Goal: Find contact information: Find contact information

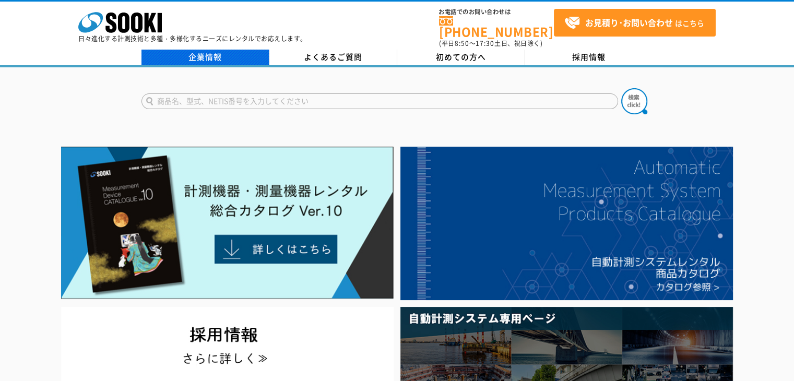
click at [234, 50] on link "企業情報" at bounding box center [206, 58] width 128 height 16
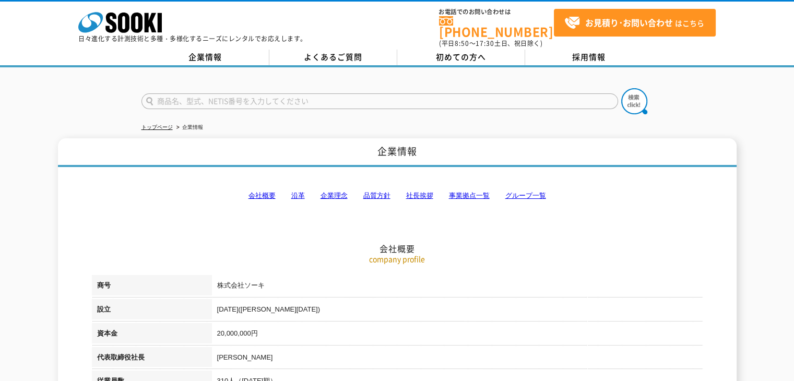
click at [452, 192] on link "事業拠点一覧" at bounding box center [469, 196] width 41 height 8
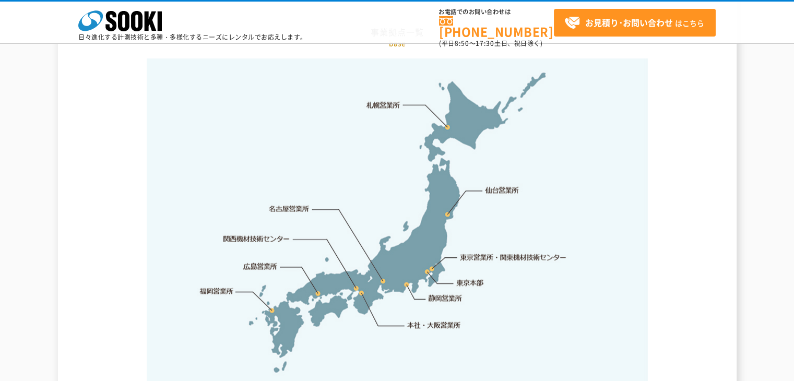
scroll to position [2253, 0]
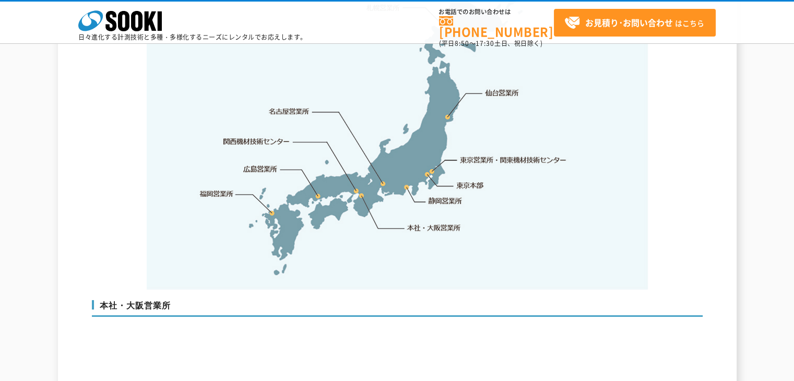
click at [496, 155] on link "東京営業所・関東機材技術センター" at bounding box center [514, 160] width 107 height 10
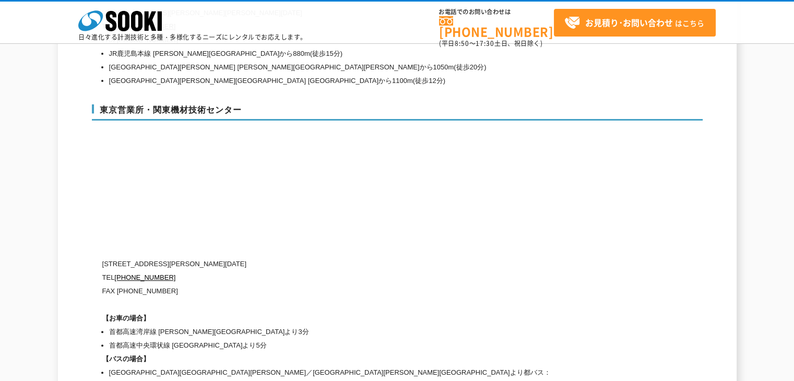
scroll to position [4356, 0]
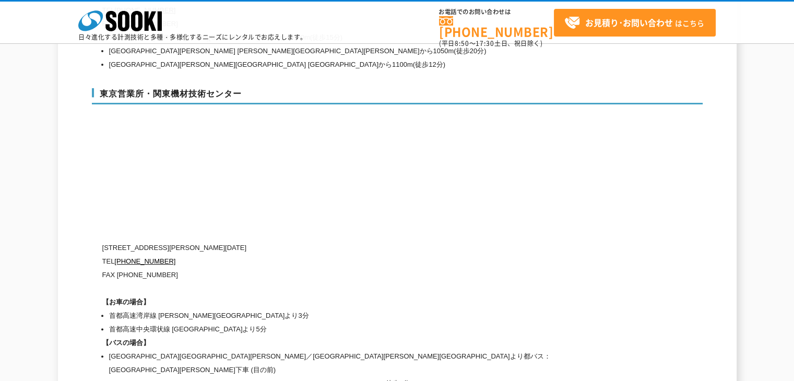
click at [317, 206] on div "東京営業所・関東機材技術センター [STREET_ADDRESS][PERSON_NAME][DATE] [PHONE_NUMBER] FAX [PHONE_…" at bounding box center [397, 238] width 611 height 320
